Goal: Task Accomplishment & Management: Use online tool/utility

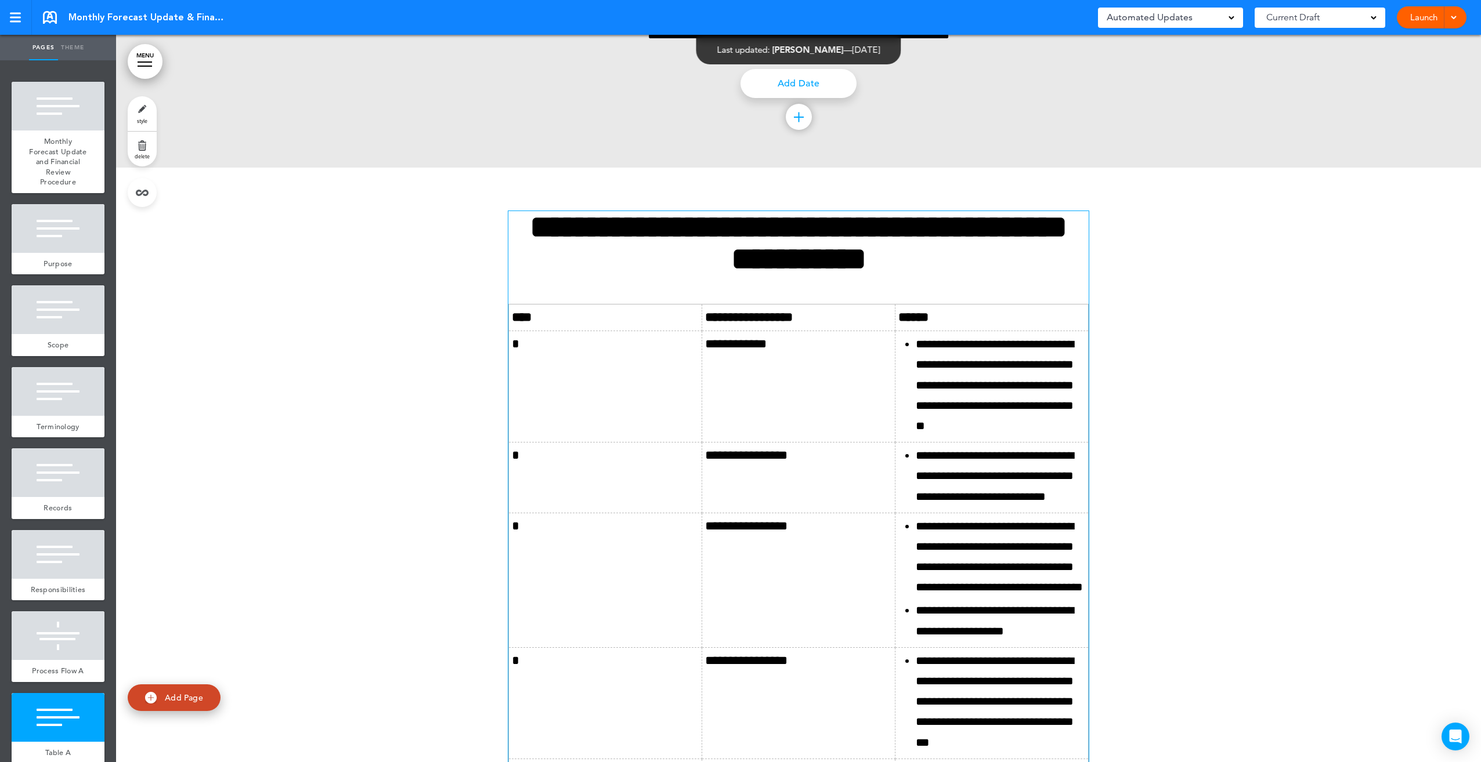
scroll to position [3365, 0]
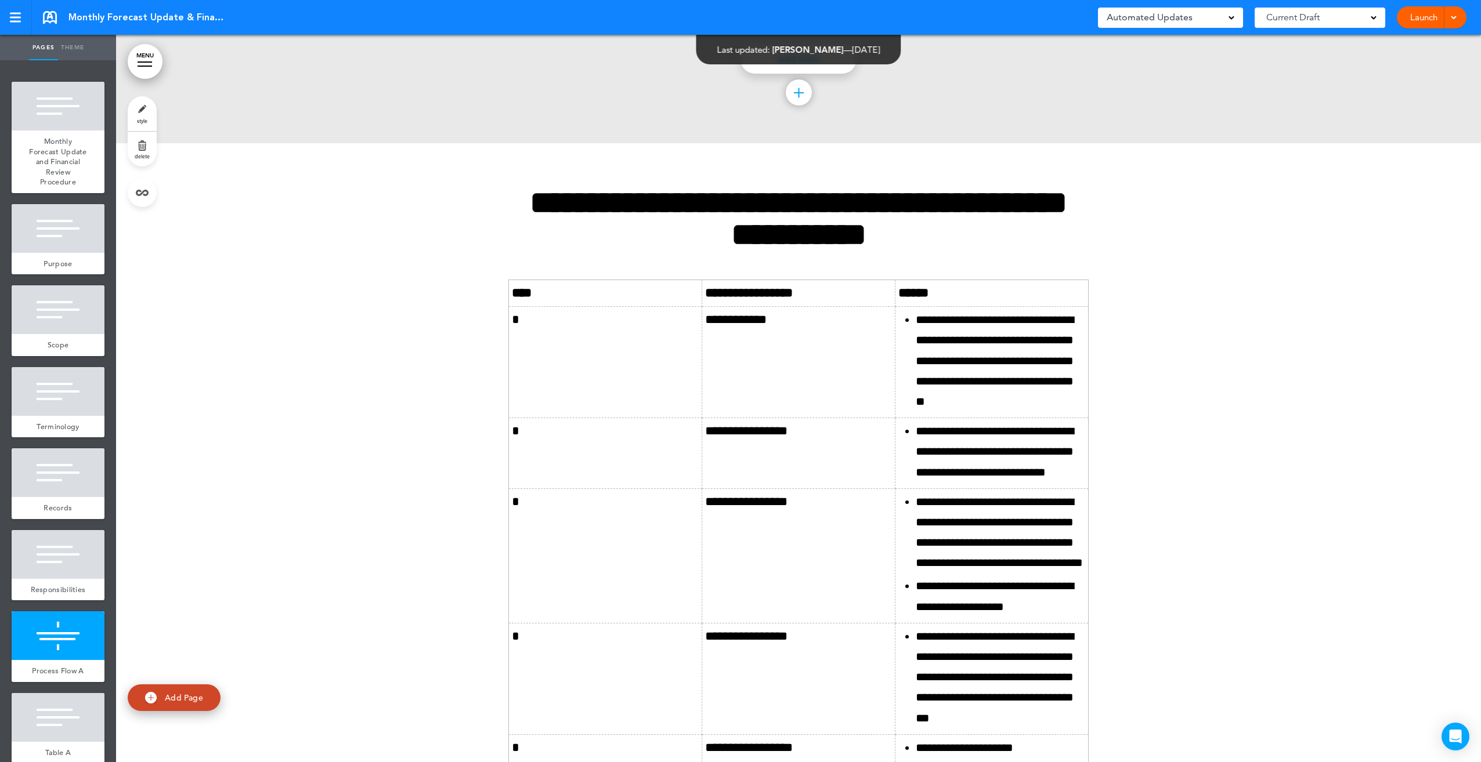
click at [1375, 19] on span at bounding box center [1374, 17] width 6 height 6
click at [148, 67] on link "MENU" at bounding box center [145, 61] width 35 height 35
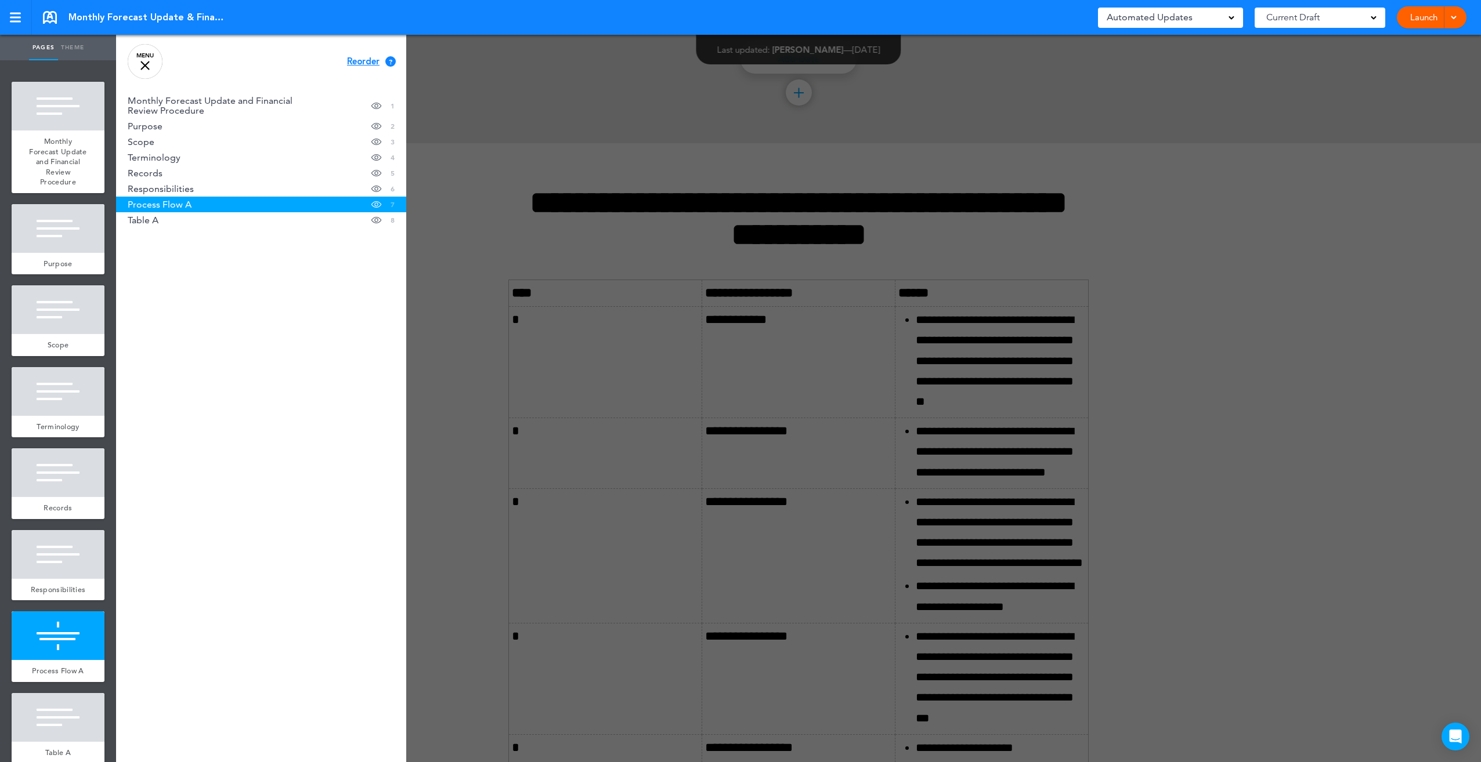
click at [142, 63] on div at bounding box center [144, 65] width 9 height 9
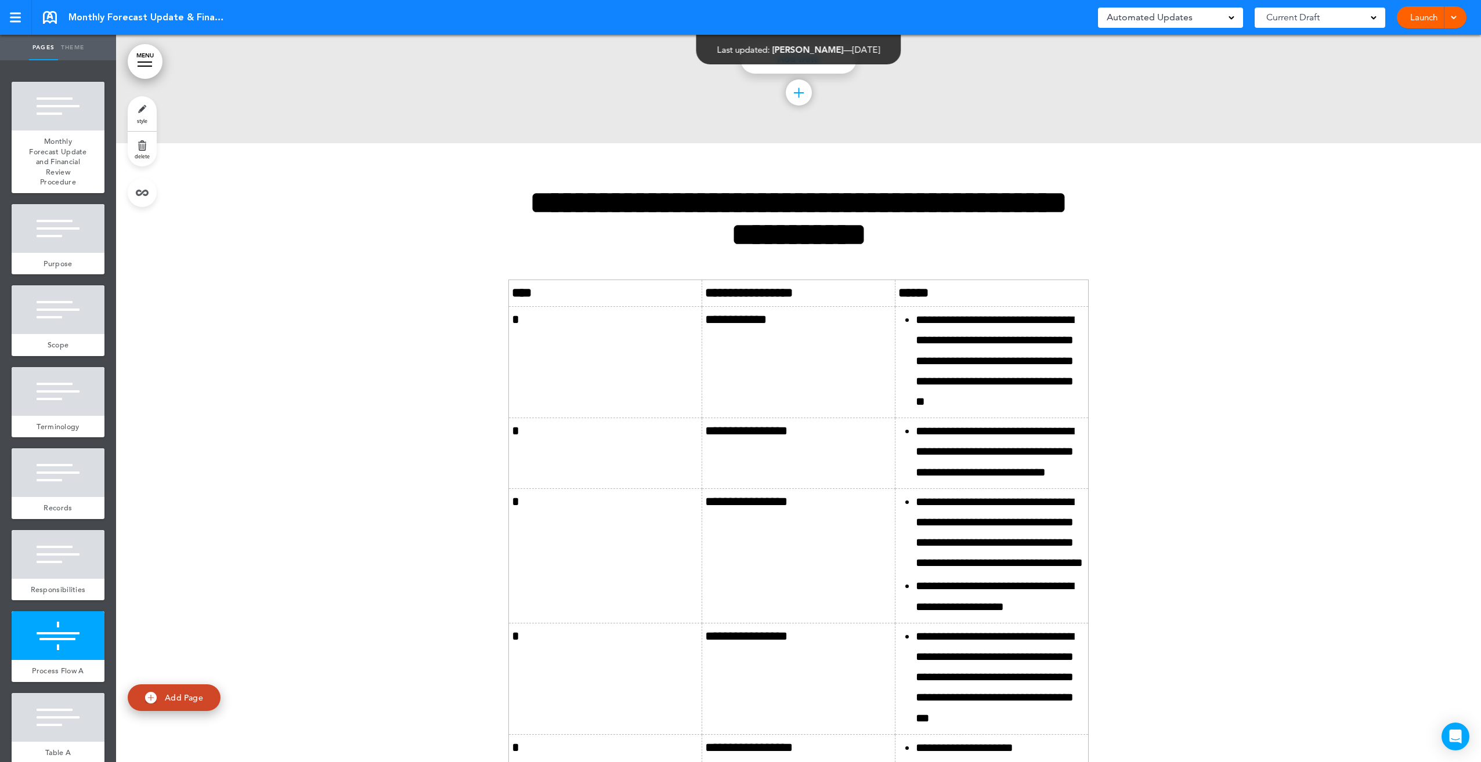
click at [1456, 23] on div at bounding box center [1452, 17] width 12 height 22
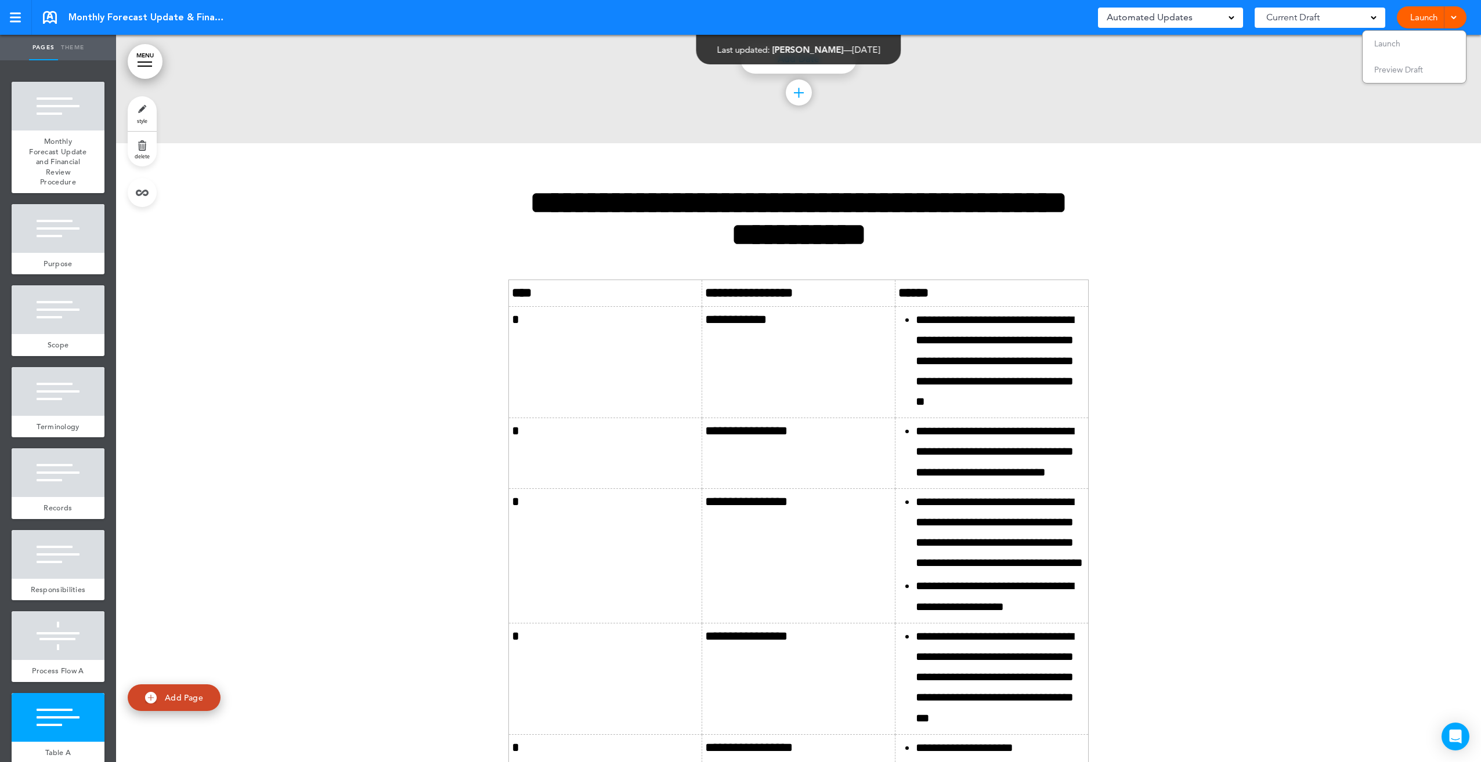
click at [1287, 234] on div at bounding box center [798, 582] width 1365 height 878
click at [1230, 289] on div at bounding box center [798, 582] width 1365 height 878
click at [1230, 16] on span at bounding box center [1231, 17] width 6 height 6
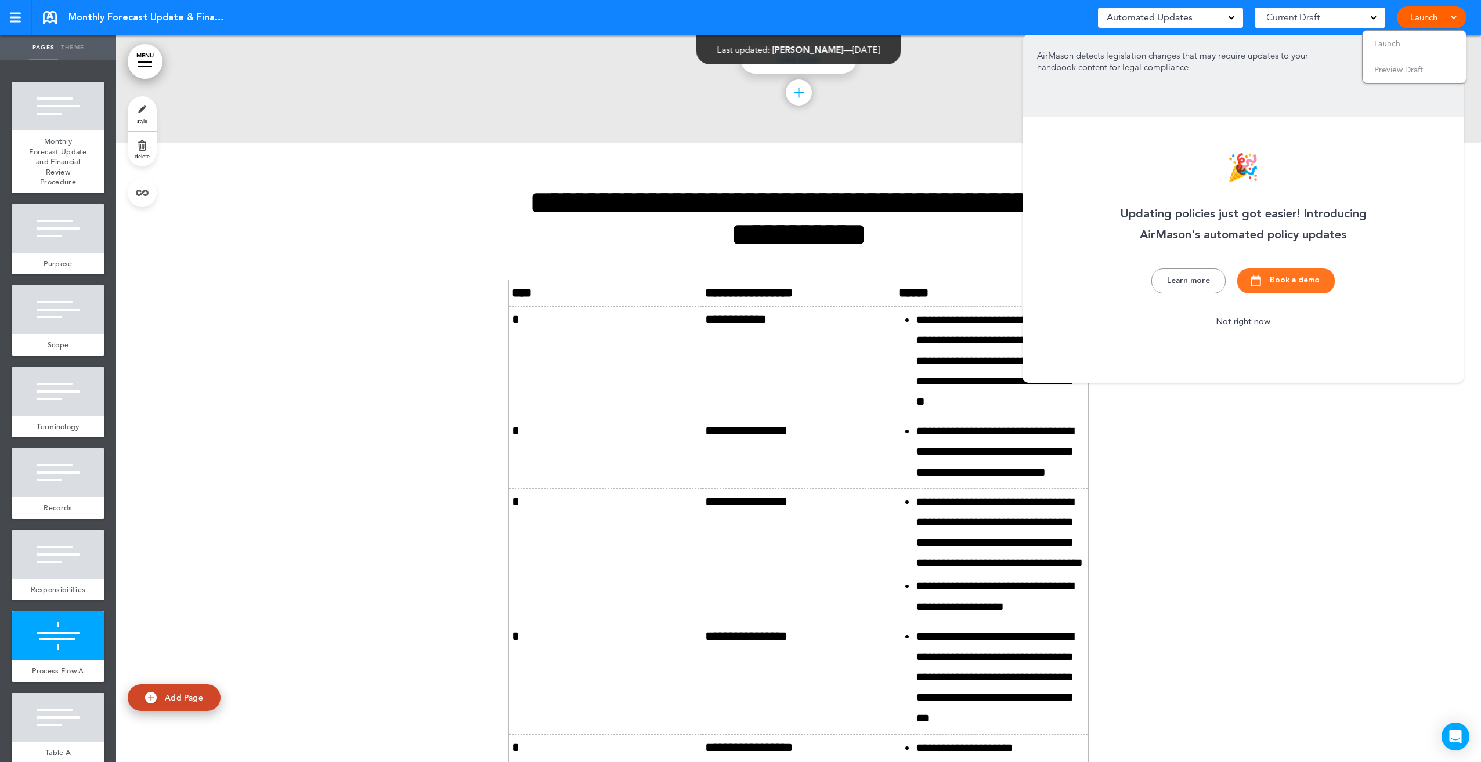
click at [995, 89] on div "Add collapsible section ? In order to add a collapsible section, only solid bac…" at bounding box center [798, 79] width 580 height 41
click at [1199, 345] on div "🎉 Updating policies just got easier! Introducing AirMason's automated policy up…" at bounding box center [1242, 209] width 441 height 348
click at [1235, 323] on div "Not right now" at bounding box center [1243, 323] width 64 height 12
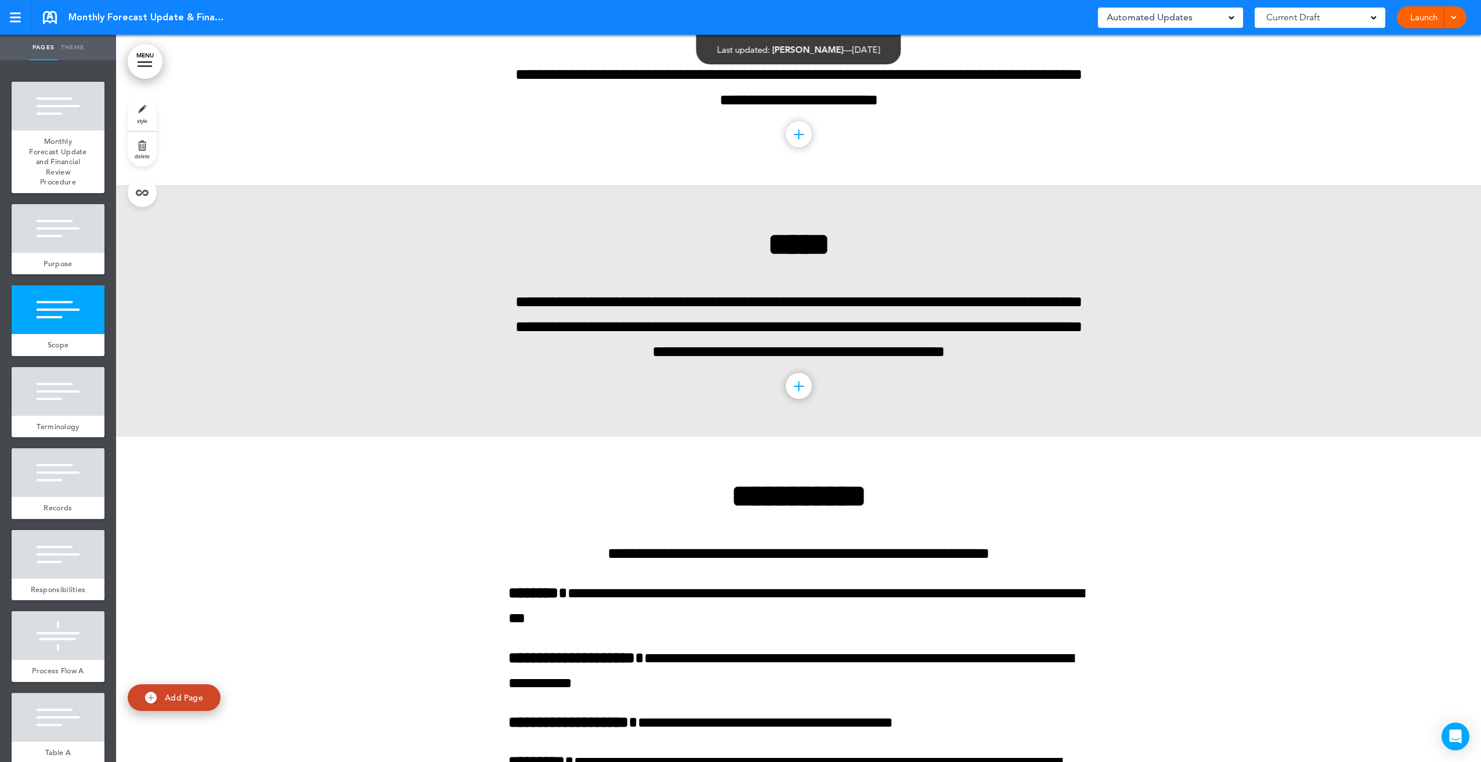
scroll to position [522, 0]
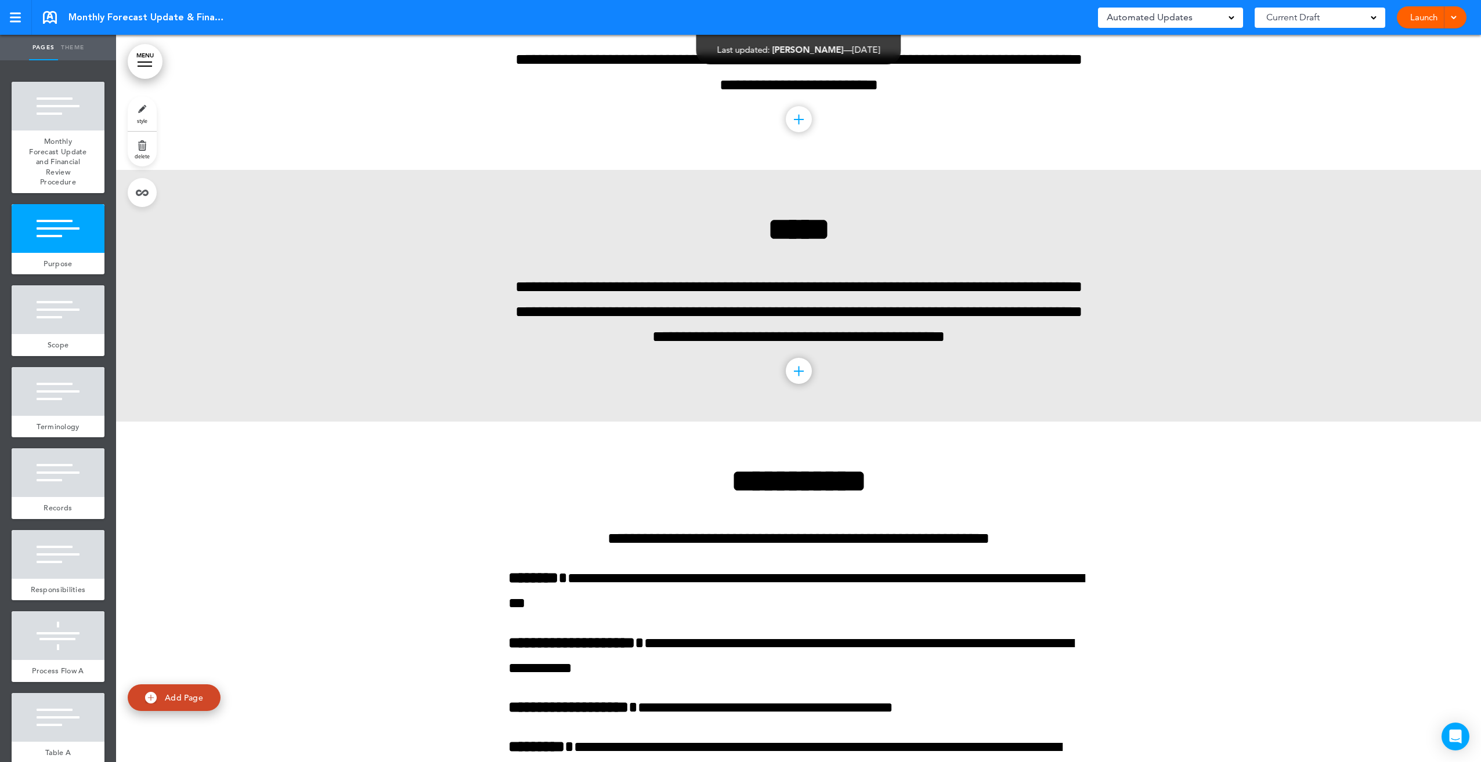
click at [1420, 16] on link "Launch" at bounding box center [1423, 17] width 37 height 22
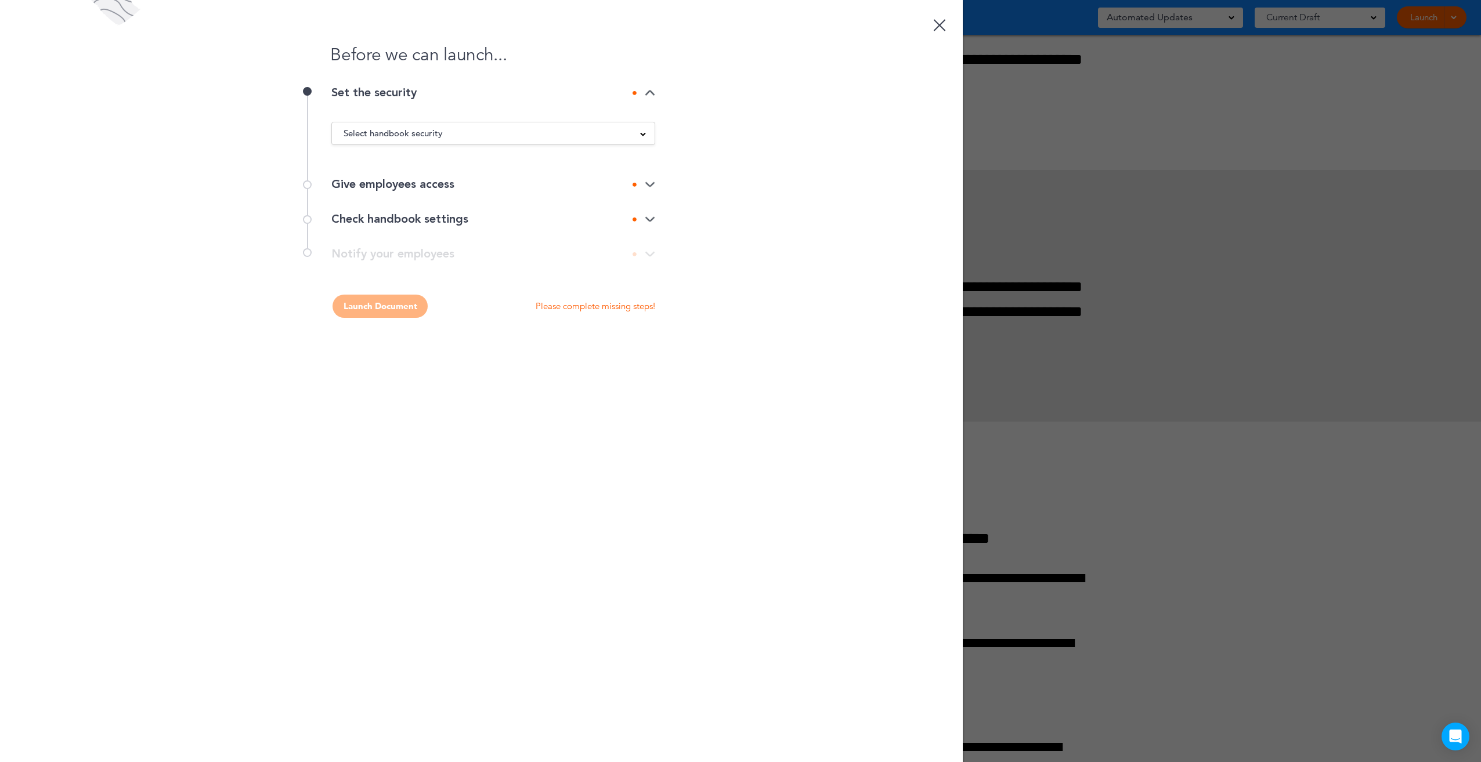
scroll to position [0, 0]
click at [645, 132] on span at bounding box center [643, 134] width 6 height 6
click at [764, 142] on div "Before we can launch... Set the security Select handbook security Public link P…" at bounding box center [481, 381] width 963 height 762
click at [650, 180] on div "Give employees access" at bounding box center [493, 185] width 324 height 12
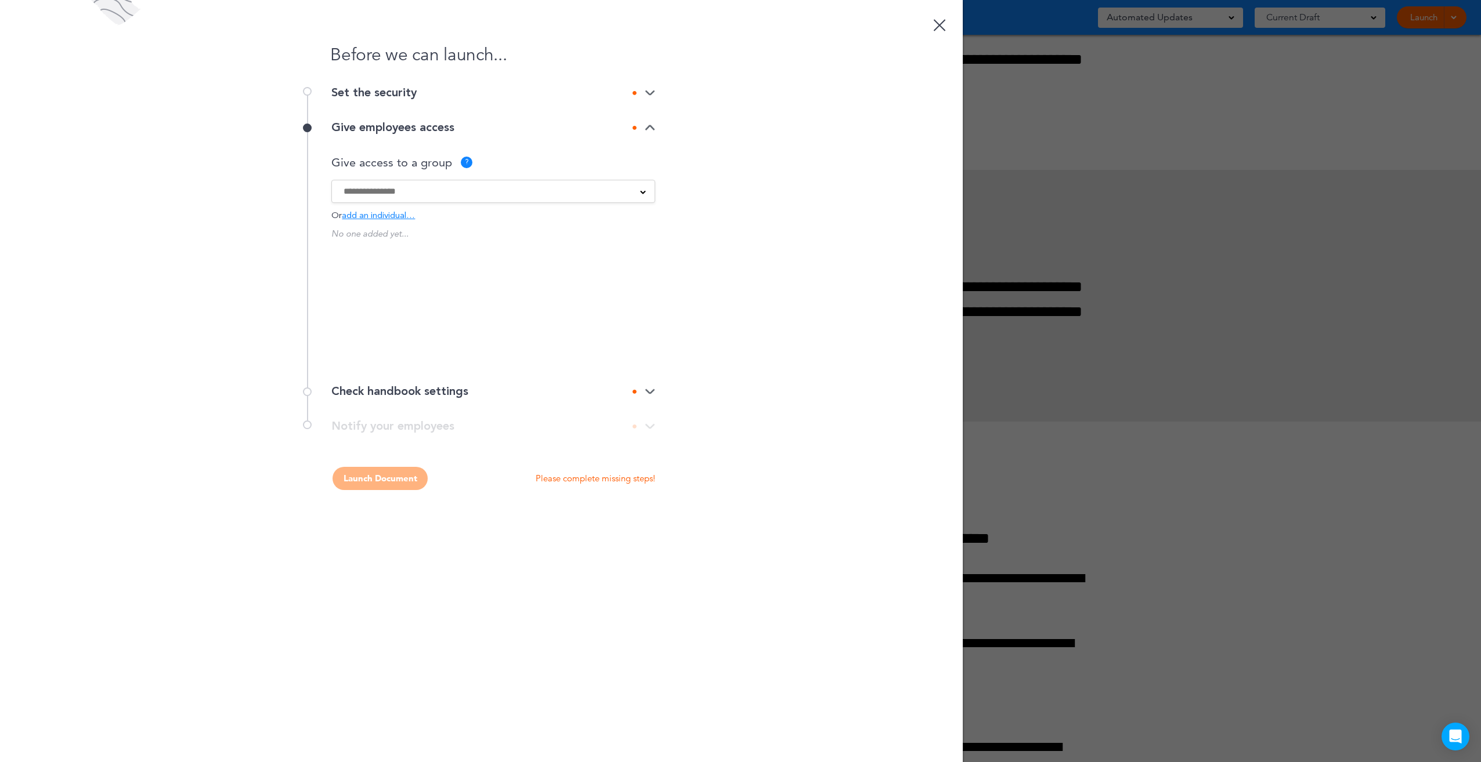
click at [702, 229] on div "Before we can launch... Set the security Select handbook security Public link P…" at bounding box center [481, 381] width 963 height 762
click at [650, 392] on img at bounding box center [650, 392] width 10 height 8
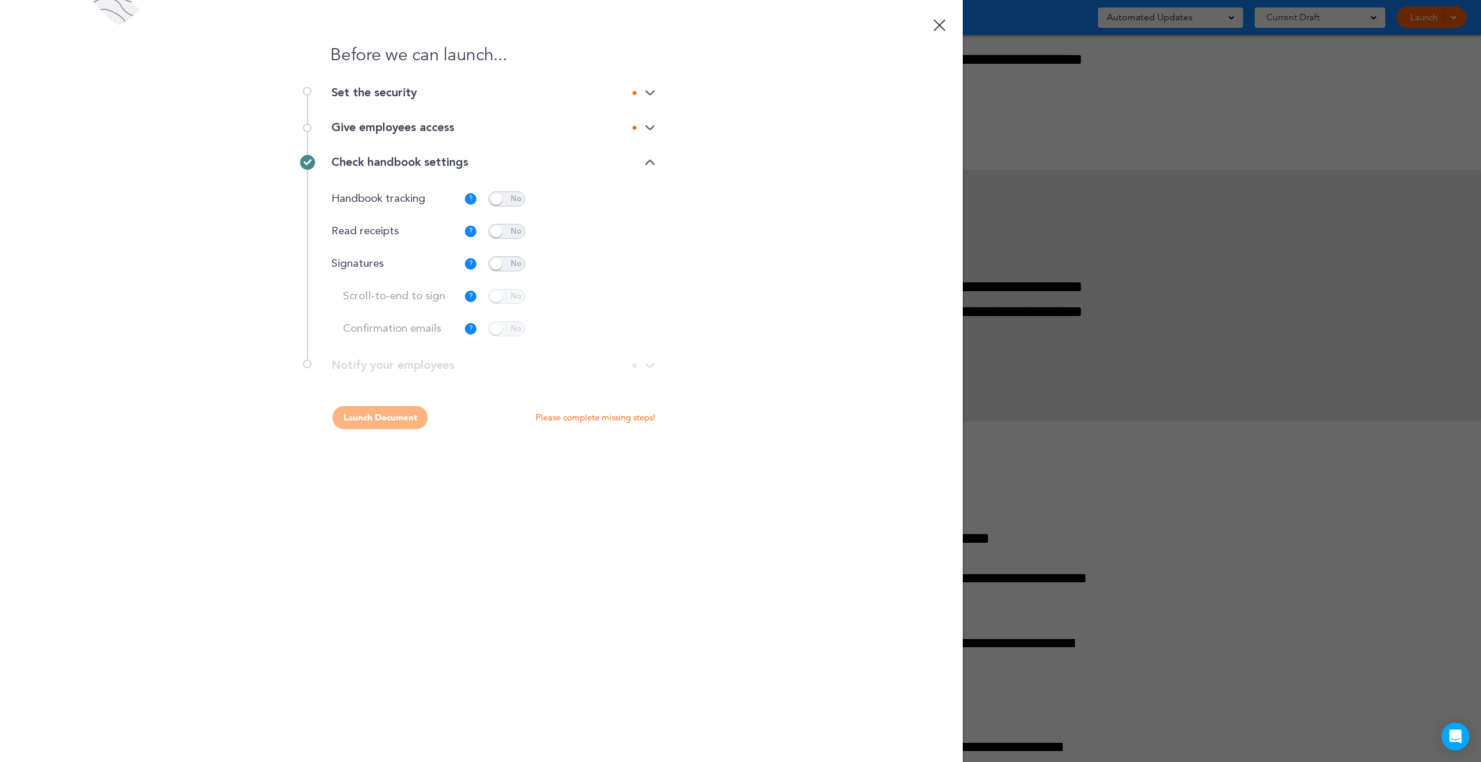
click at [940, 31] on link at bounding box center [939, 23] width 23 height 23
